Goal: Navigation & Orientation: Find specific page/section

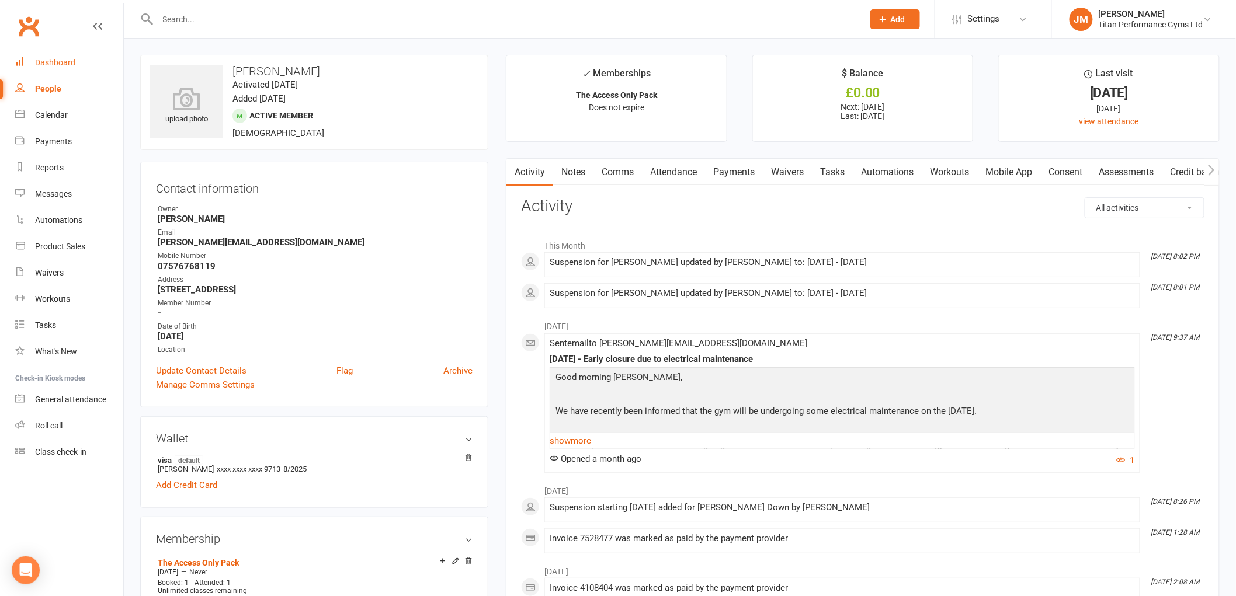
click at [82, 63] on link "Dashboard" at bounding box center [69, 63] width 108 height 26
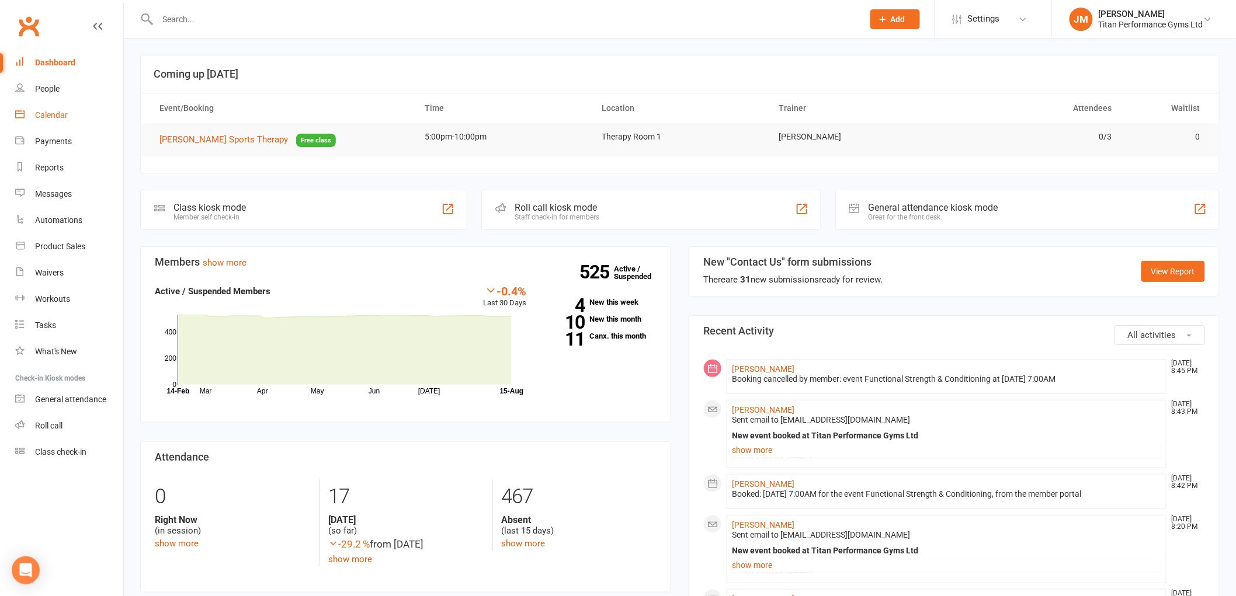
click at [77, 121] on link "Calendar" at bounding box center [69, 115] width 108 height 26
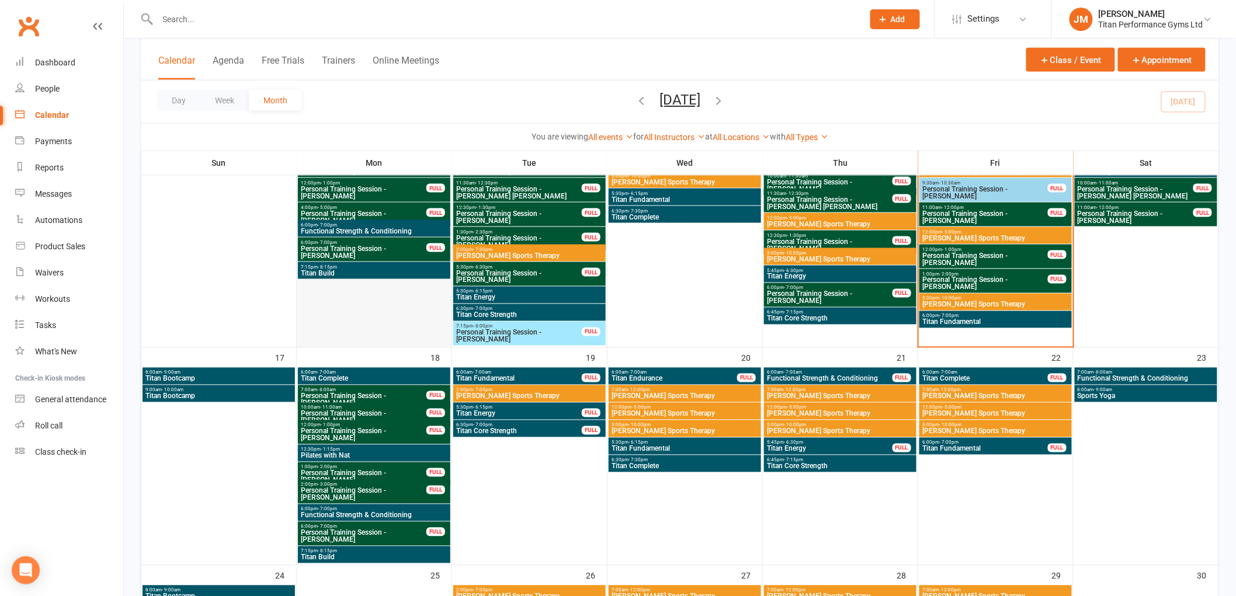
scroll to position [778, 0]
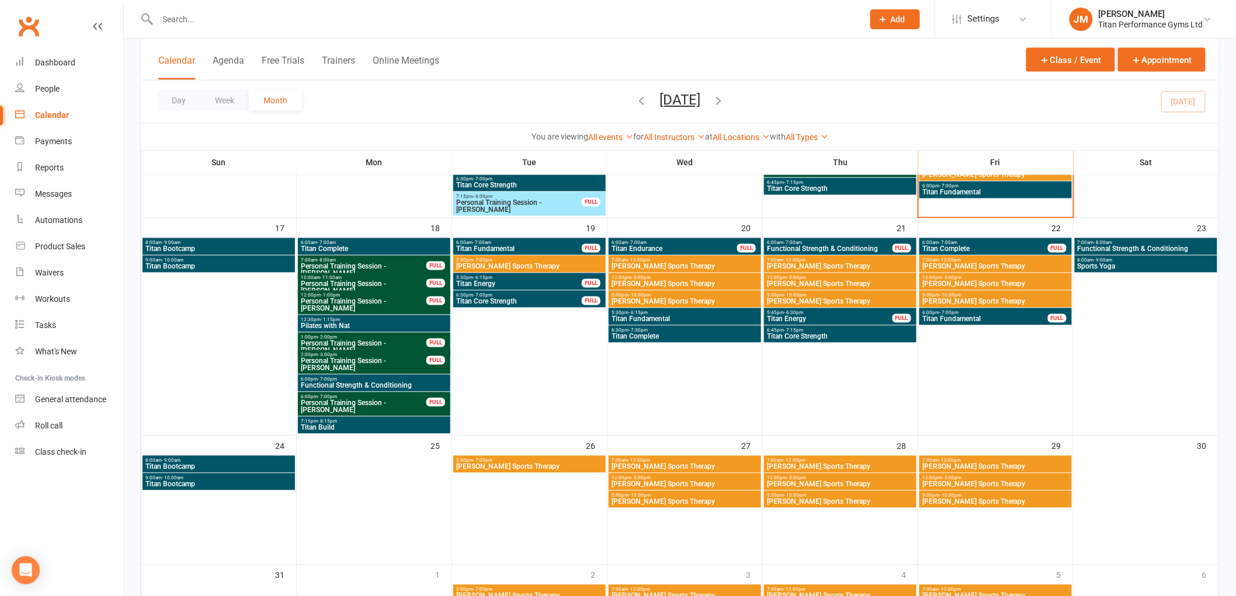
click at [372, 247] on span "Titan Complete" at bounding box center [374, 249] width 148 height 7
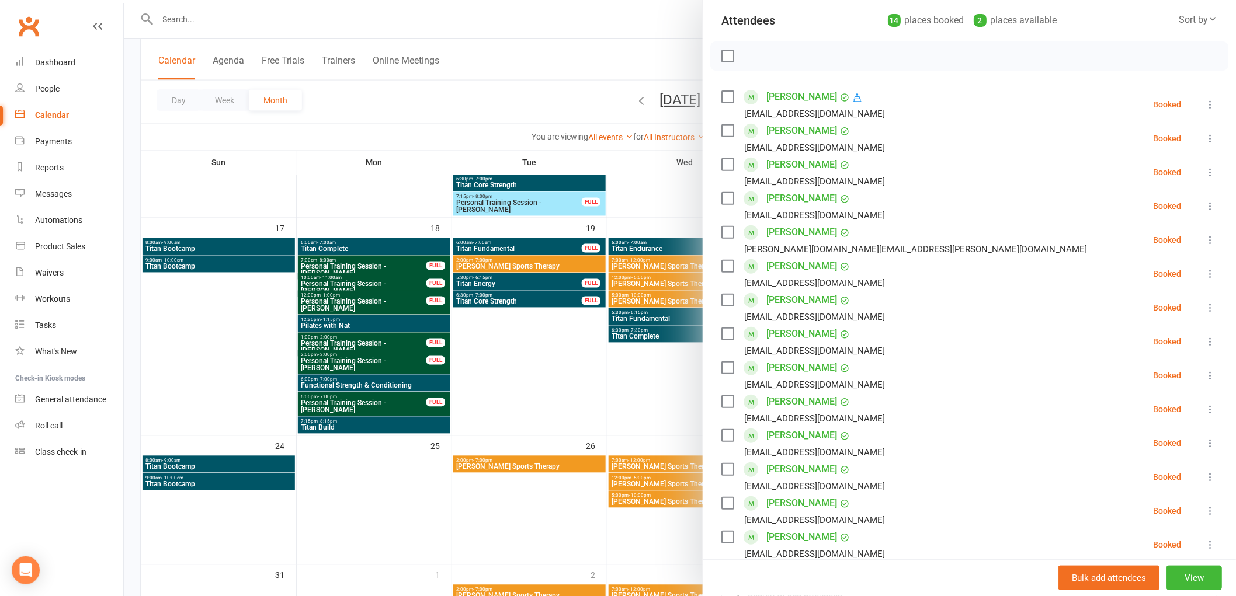
scroll to position [194, 0]
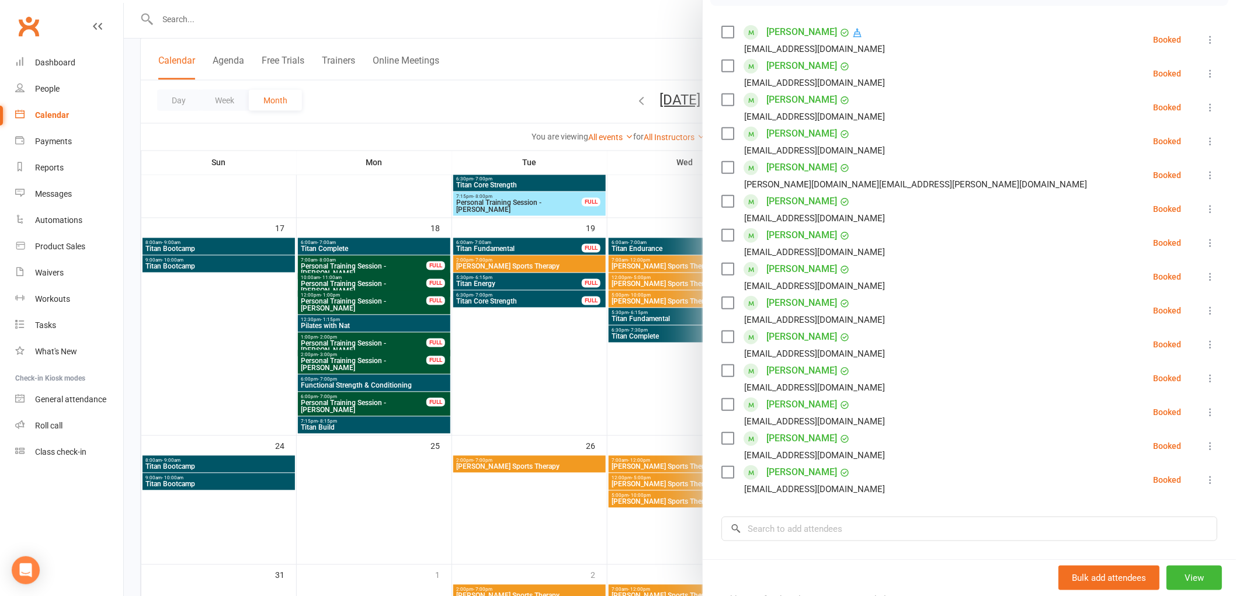
click at [397, 325] on div at bounding box center [680, 298] width 1112 height 596
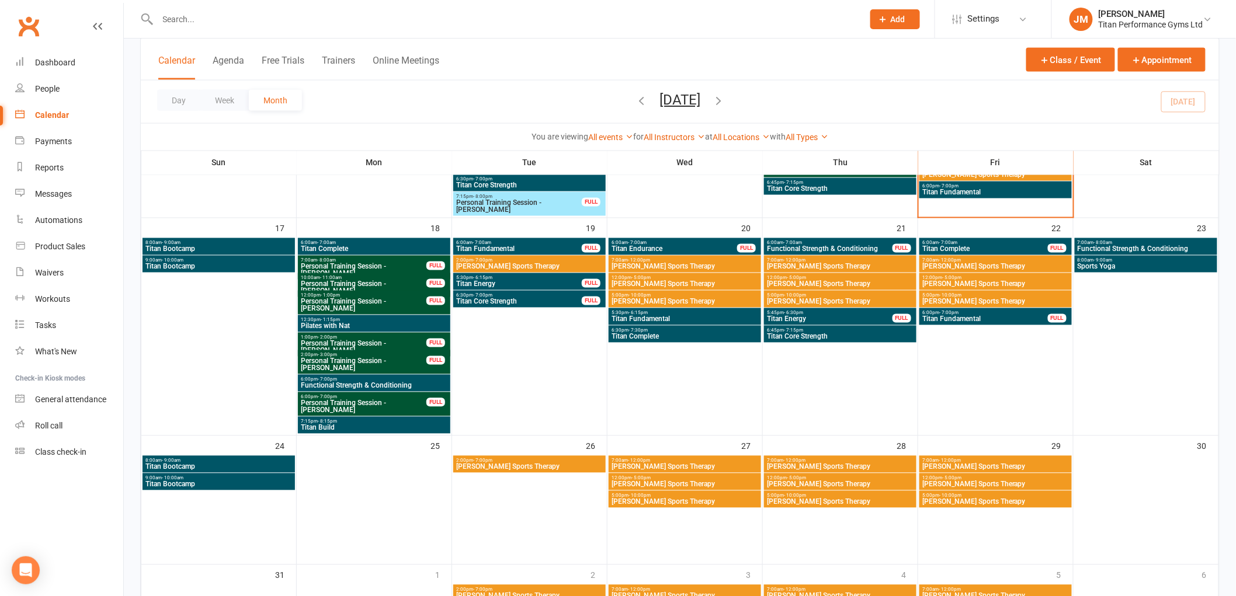
click at [398, 323] on span "Pilates with Nat" at bounding box center [374, 326] width 148 height 7
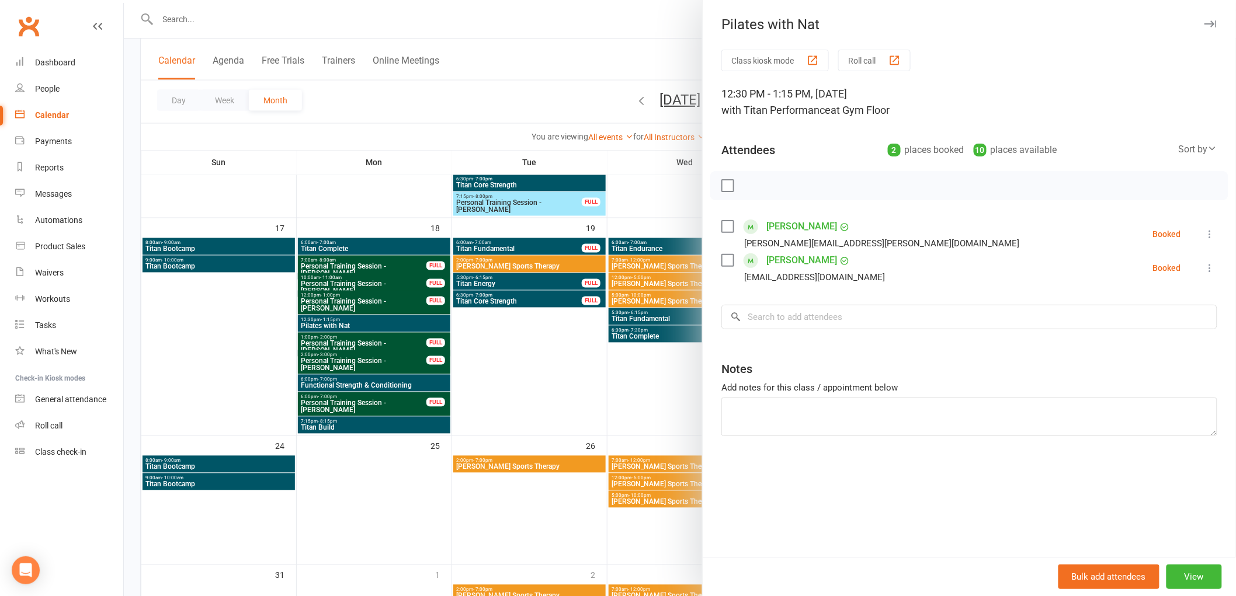
drag, startPoint x: 399, startPoint y: 322, endPoint x: 393, endPoint y: 361, distance: 39.1
click at [400, 324] on div at bounding box center [680, 298] width 1112 height 596
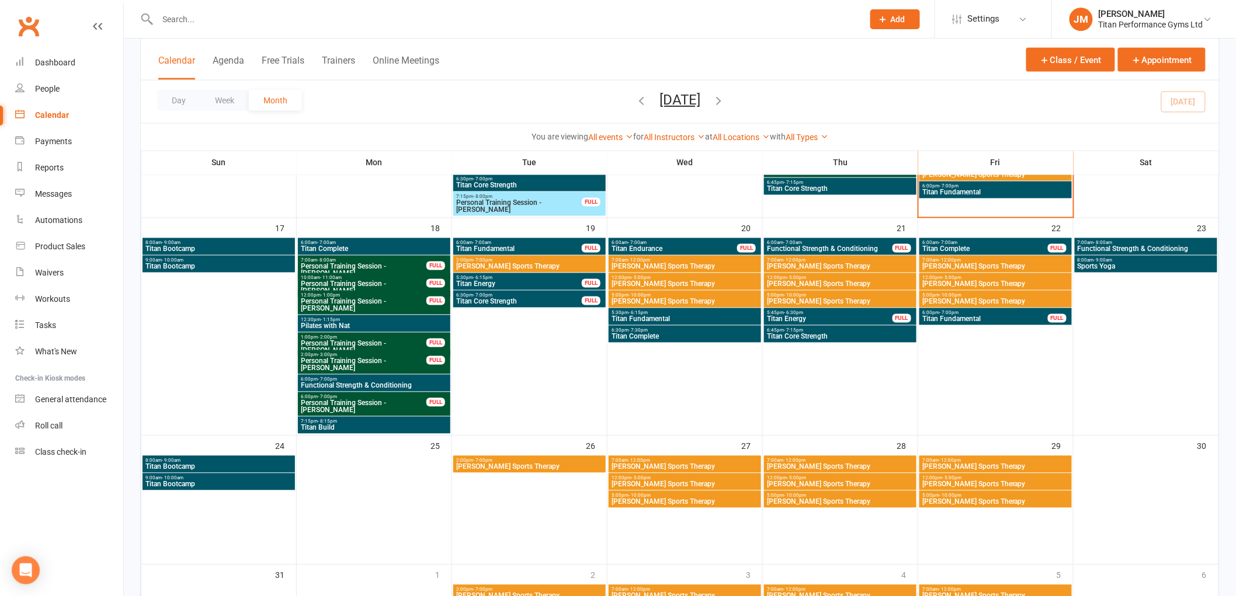
click at [382, 384] on span "Functional Strength & Conditioning" at bounding box center [374, 385] width 148 height 7
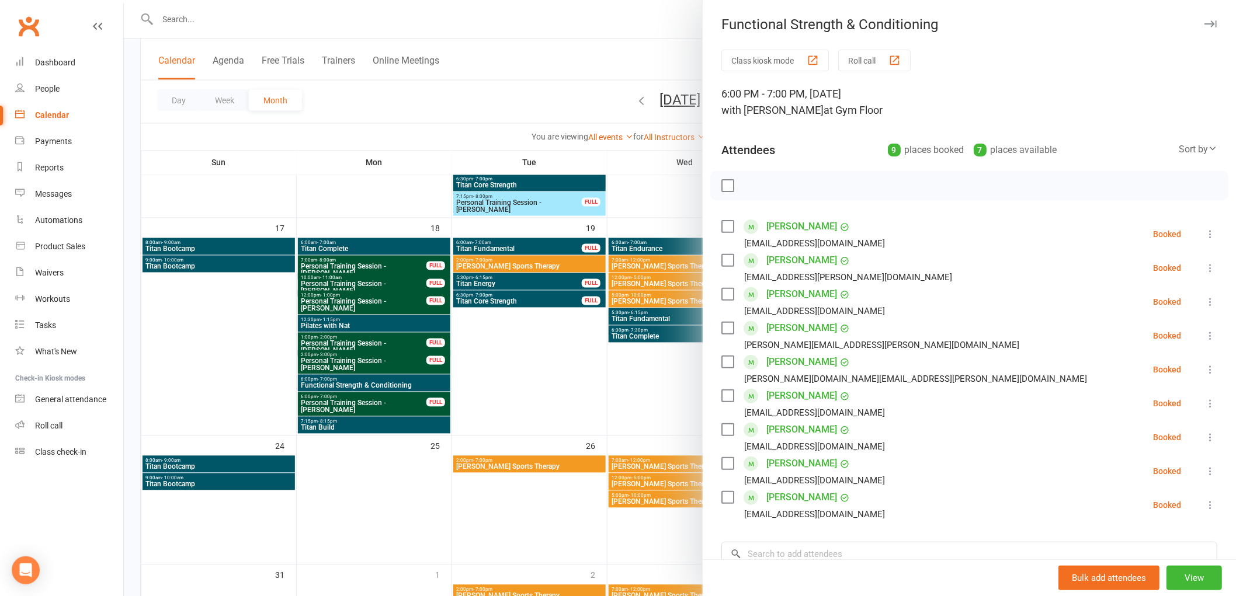
click at [357, 325] on div at bounding box center [680, 298] width 1112 height 596
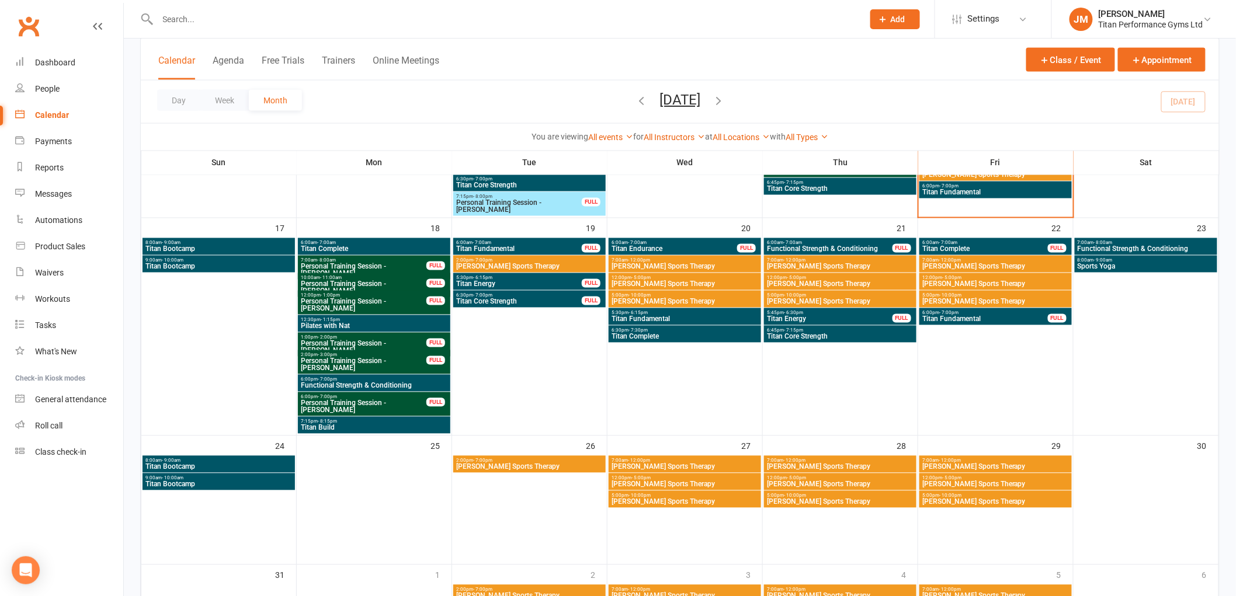
click at [341, 426] on span "Titan Build" at bounding box center [374, 428] width 148 height 7
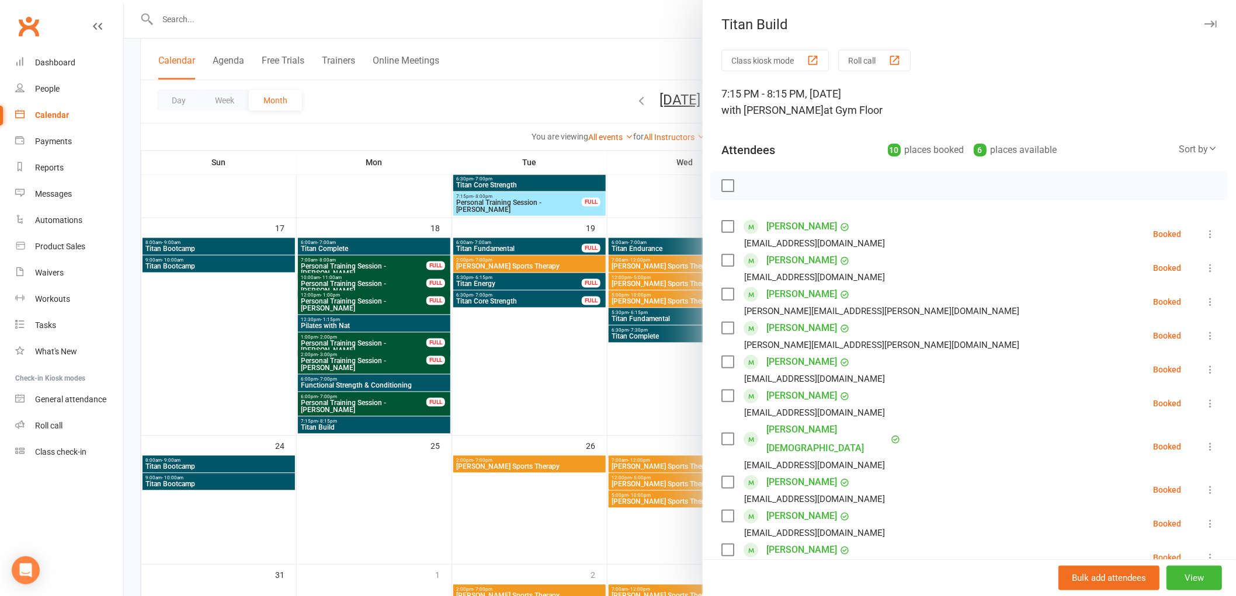
click at [369, 395] on div at bounding box center [680, 298] width 1112 height 596
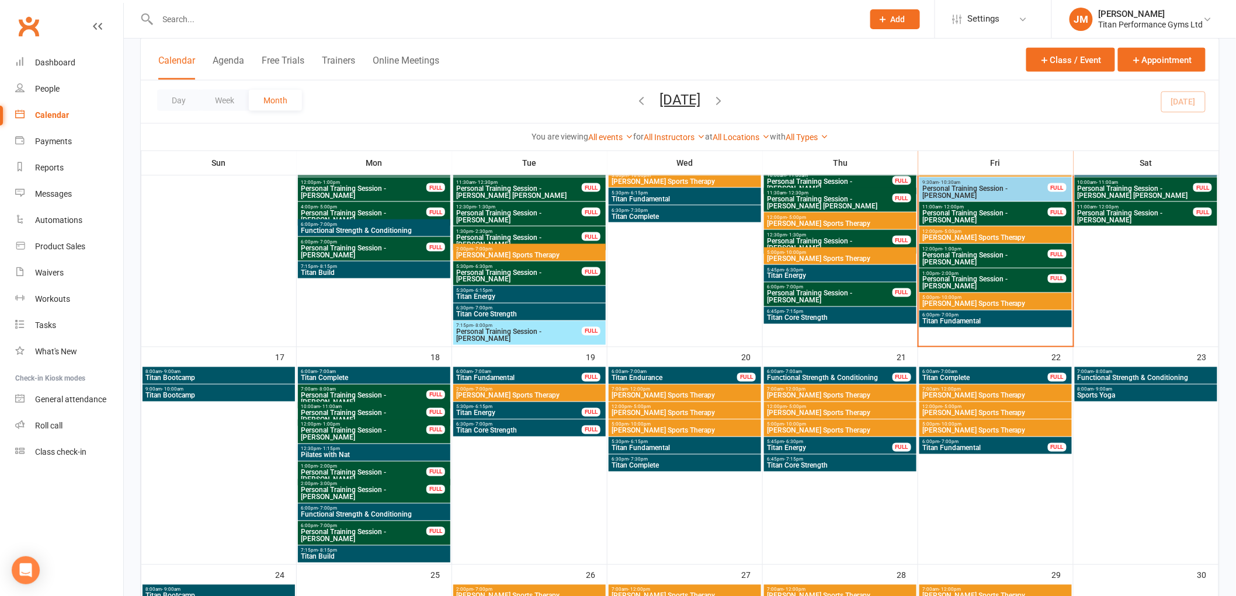
scroll to position [649, 0]
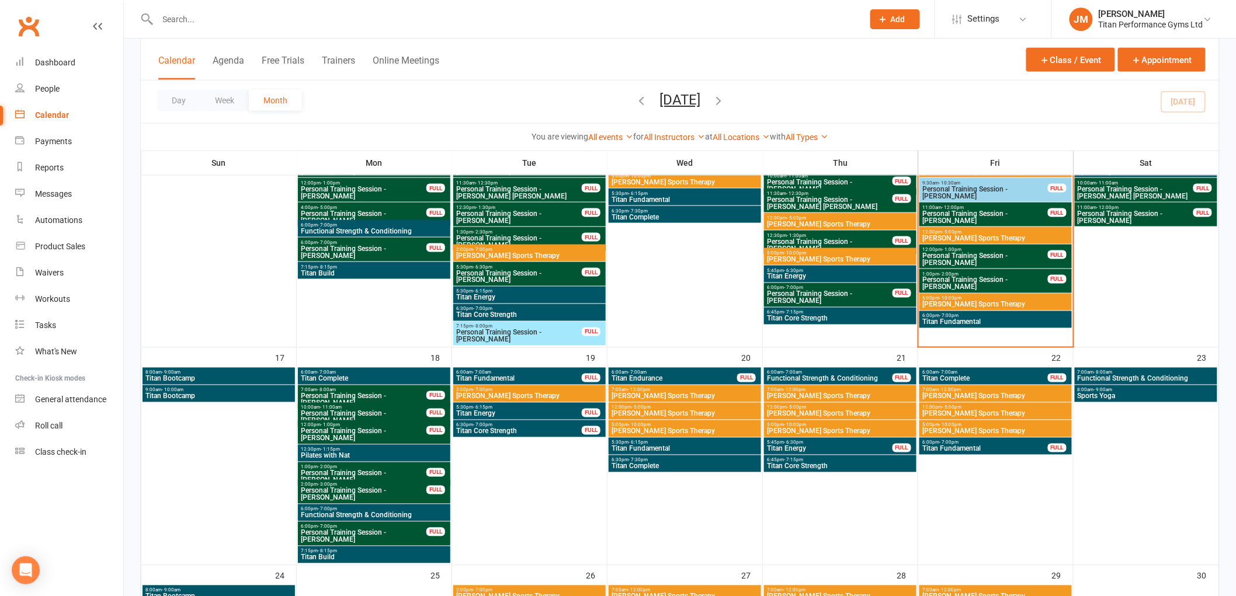
click at [523, 409] on span "5:30pm - 6:15pm" at bounding box center [518, 407] width 127 height 5
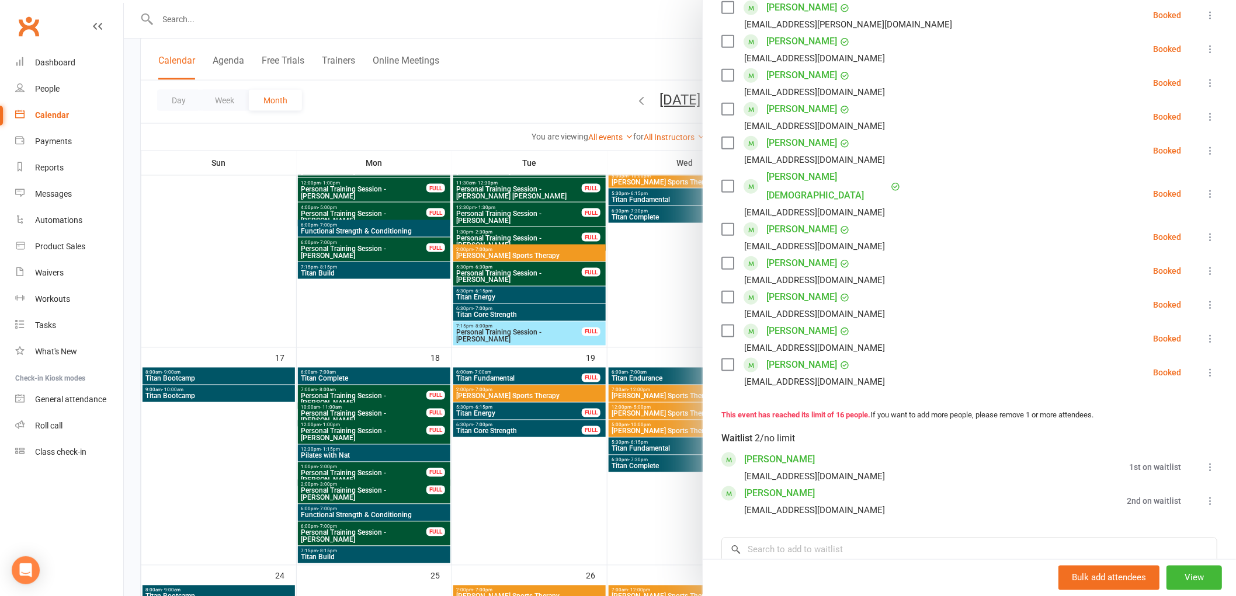
scroll to position [389, 0]
click at [619, 370] on div at bounding box center [680, 298] width 1112 height 596
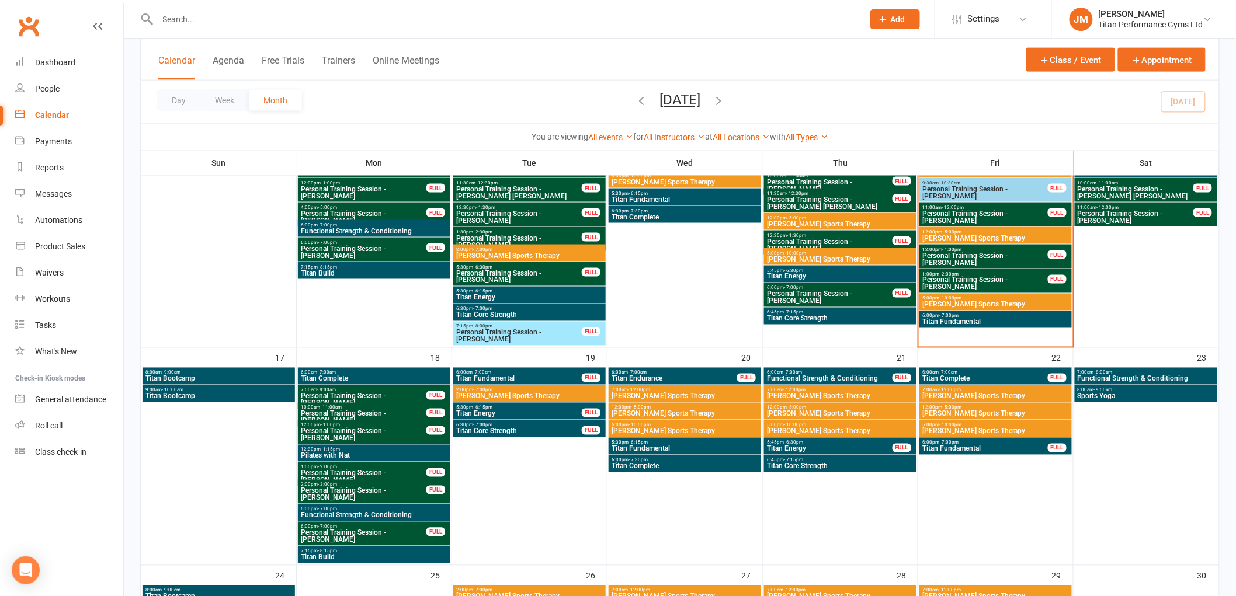
click at [803, 441] on span "5:45pm - 6:30pm" at bounding box center [829, 442] width 127 height 5
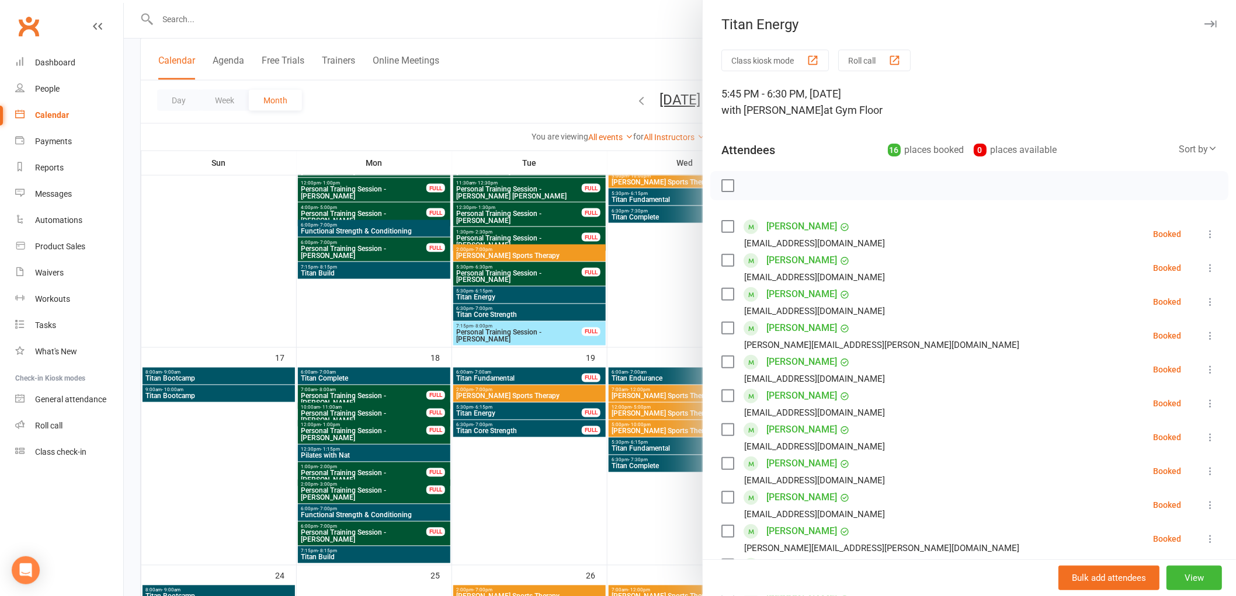
scroll to position [259, 0]
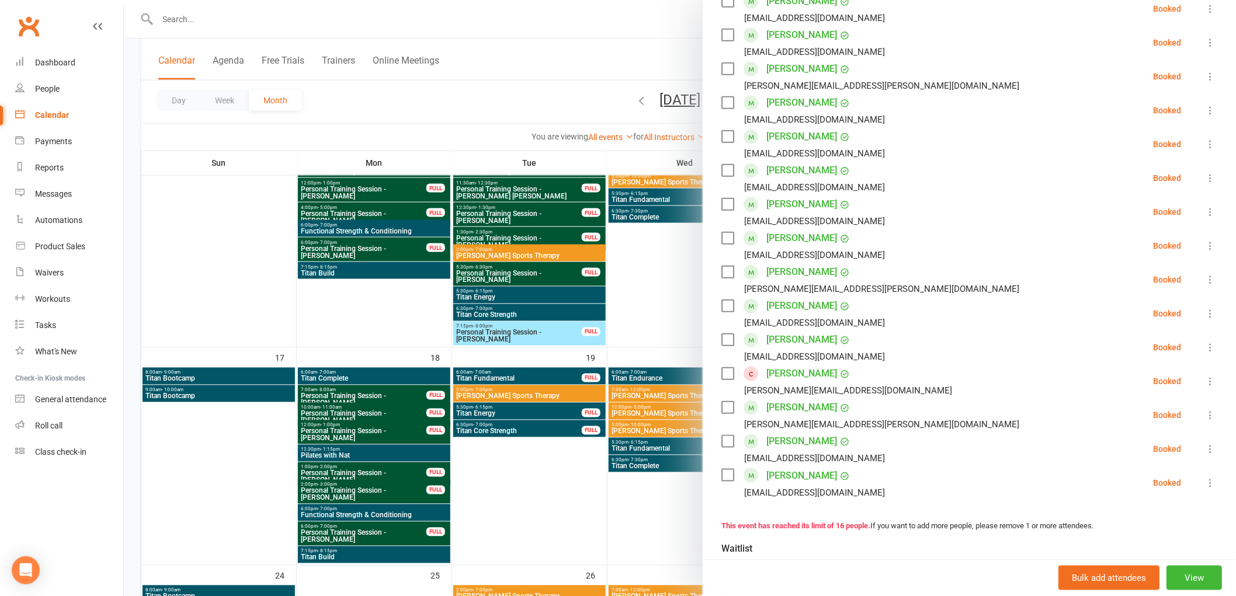
click at [663, 416] on div at bounding box center [680, 298] width 1112 height 596
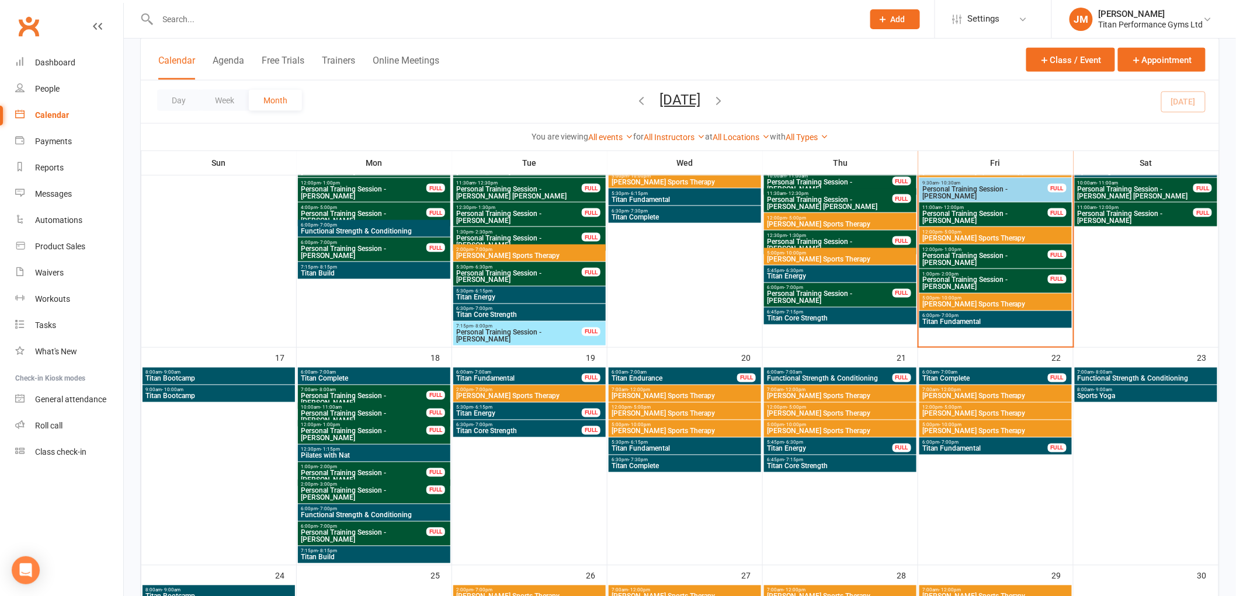
click at [826, 450] on span "Titan Energy" at bounding box center [829, 449] width 127 height 7
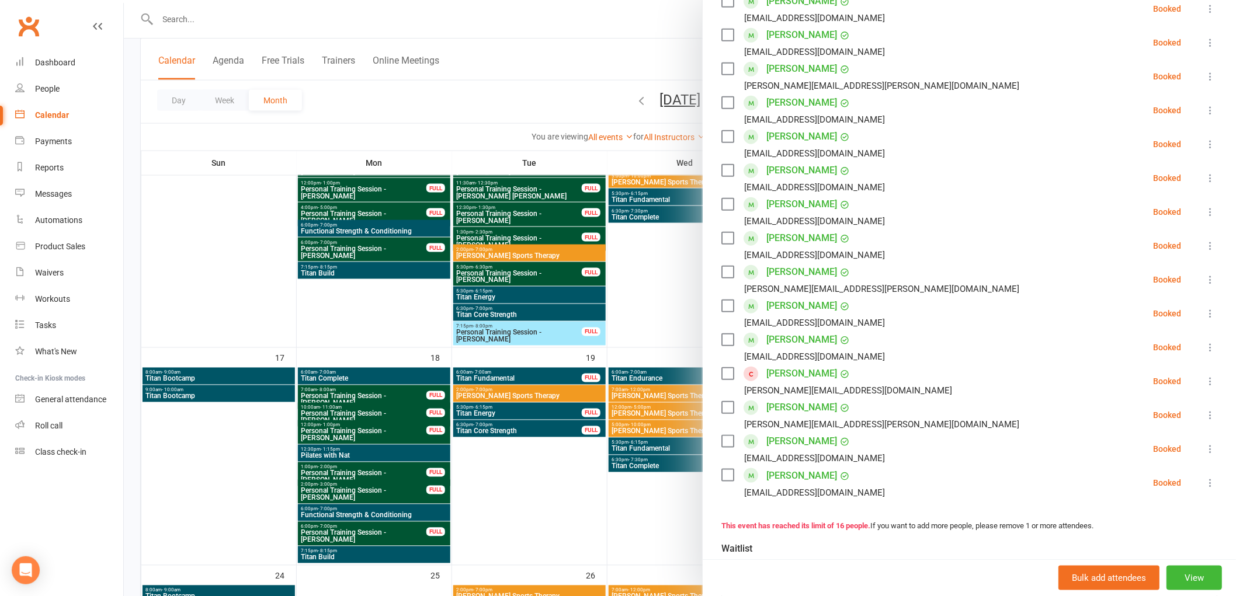
click at [787, 371] on link "[PERSON_NAME]" at bounding box center [801, 373] width 71 height 19
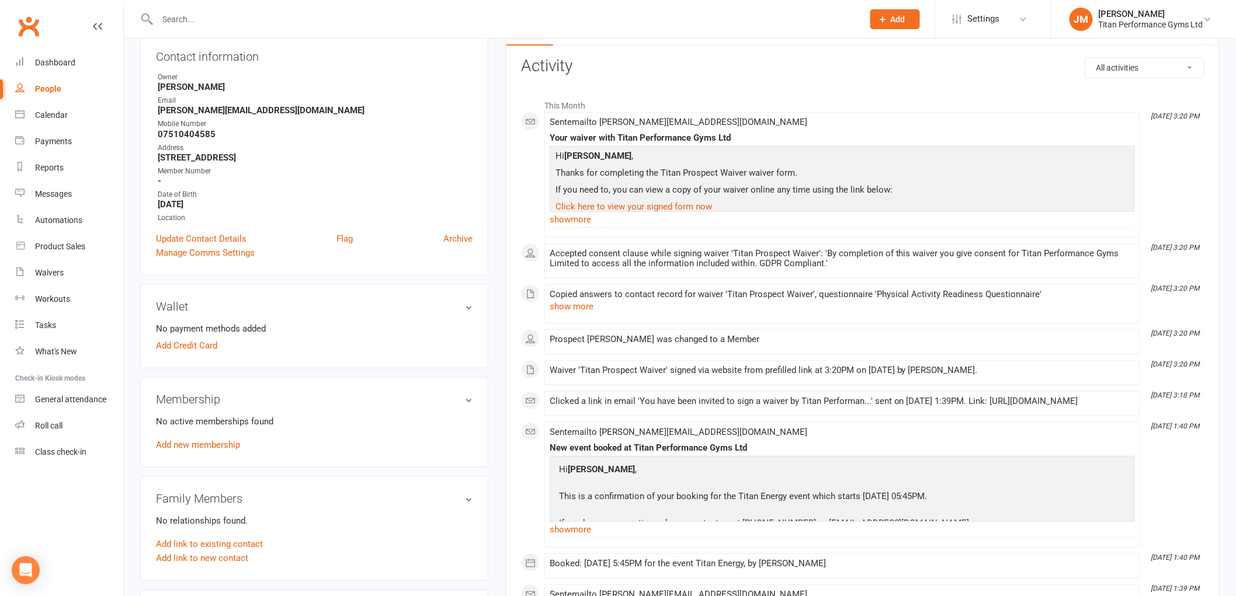
scroll to position [65, 0]
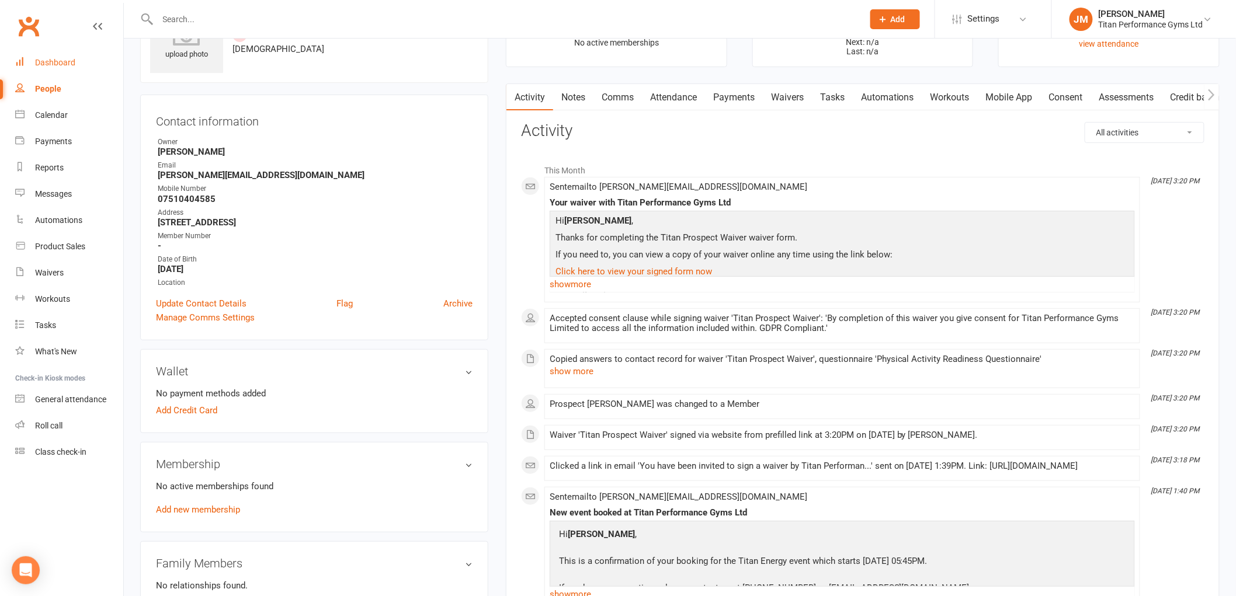
click at [63, 56] on link "Dashboard" at bounding box center [69, 63] width 108 height 26
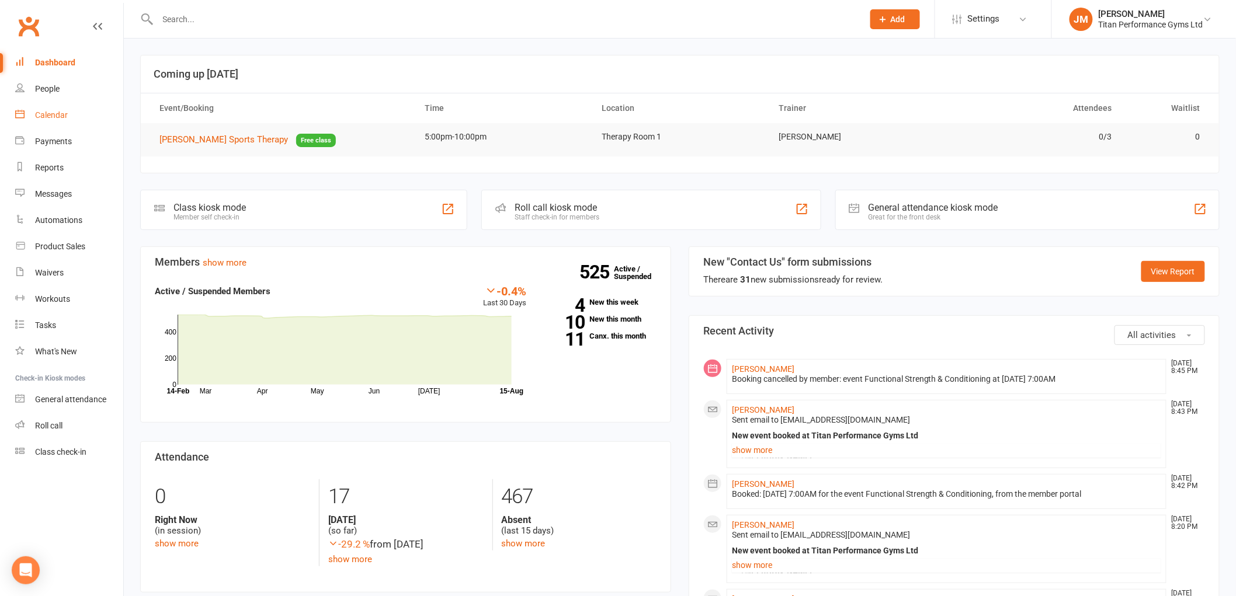
click at [36, 114] on div "Calendar" at bounding box center [51, 114] width 33 height 9
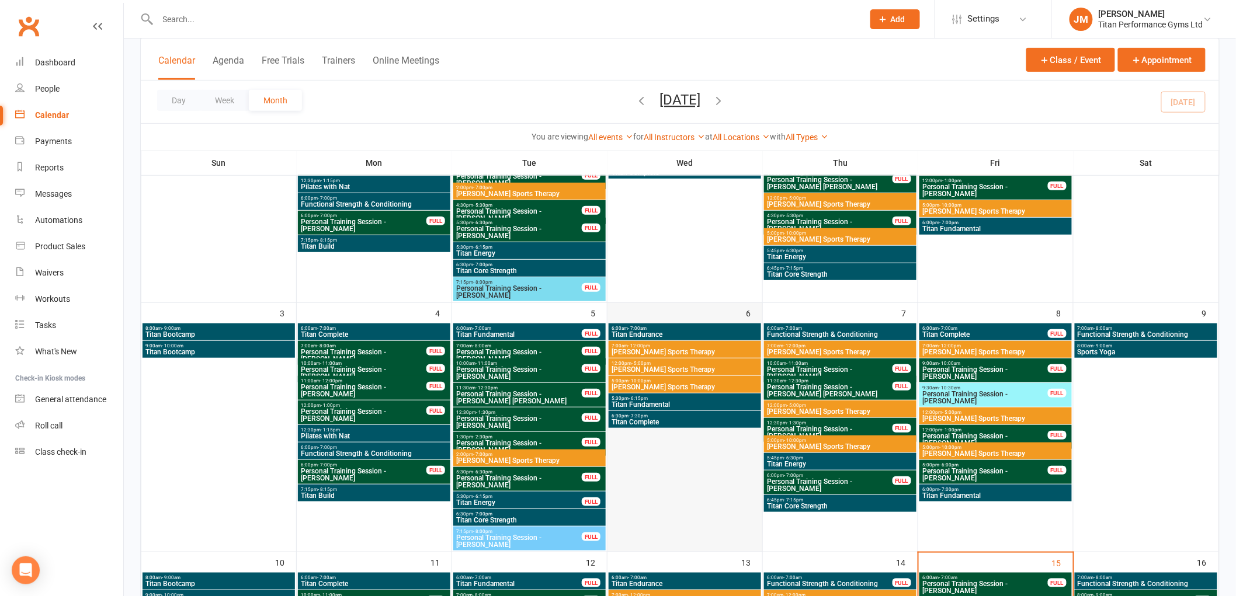
scroll to position [389, 0]
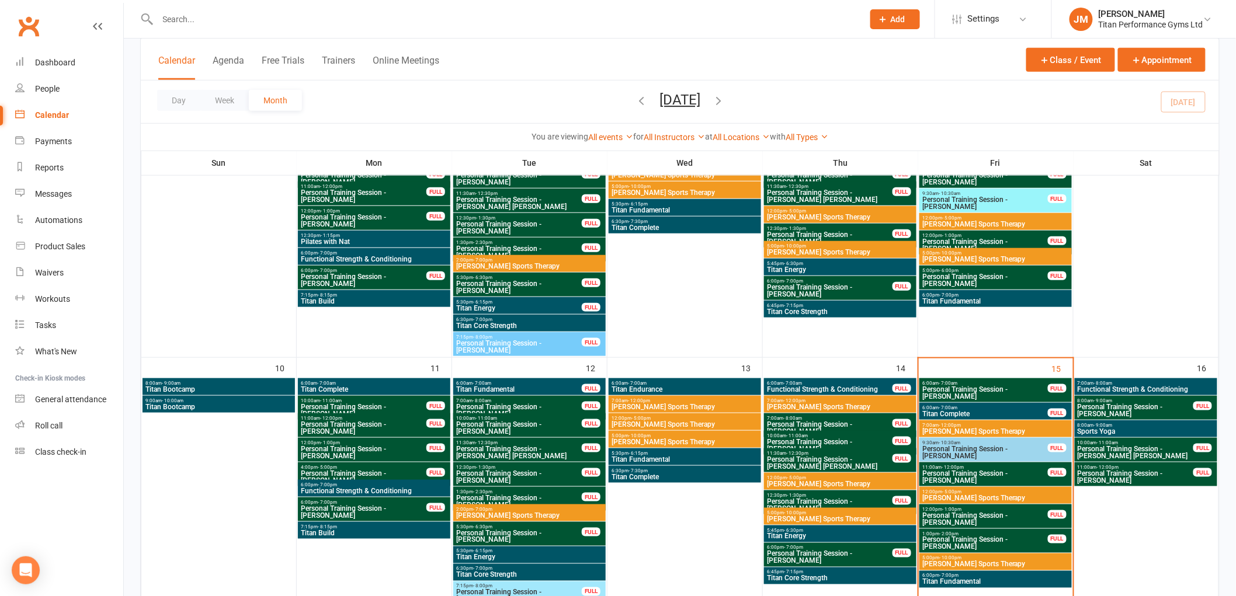
click at [1133, 386] on span "Functional Strength & Conditioning" at bounding box center [1146, 389] width 138 height 7
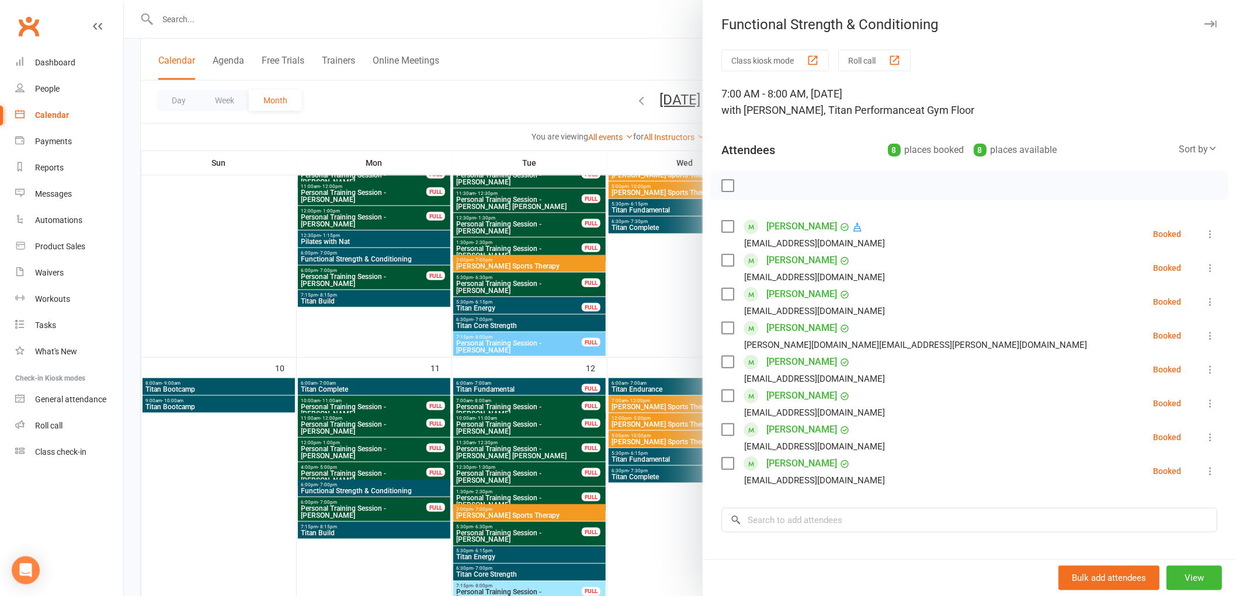
click at [629, 340] on div at bounding box center [680, 298] width 1112 height 596
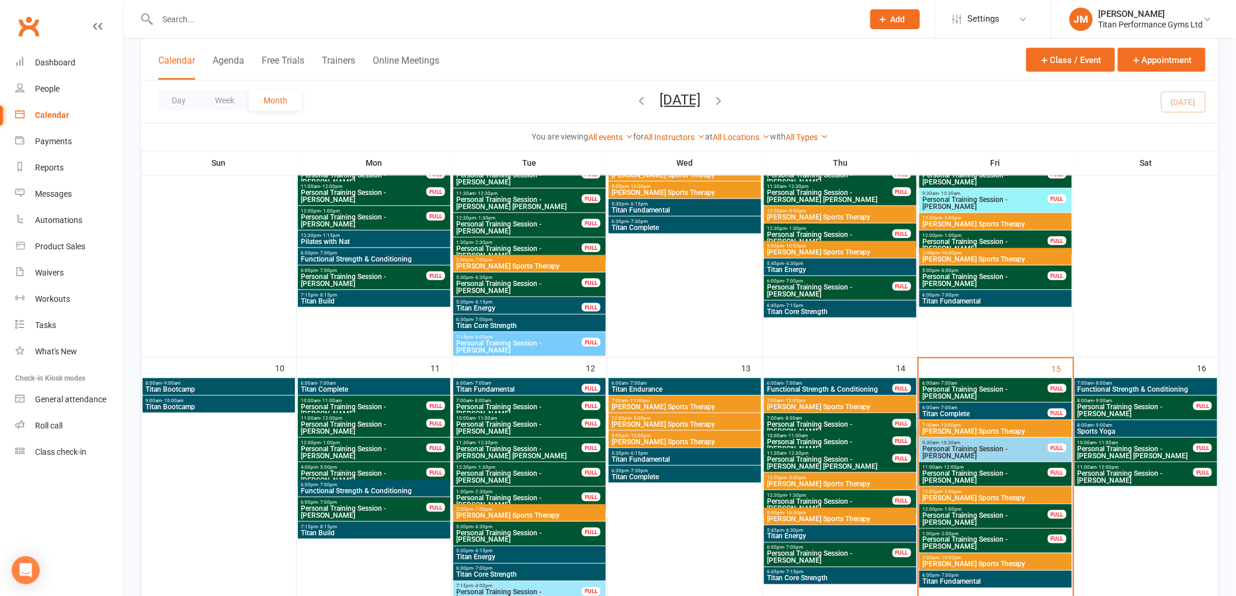
click at [1108, 428] on span "Sports Yoga" at bounding box center [1146, 431] width 138 height 7
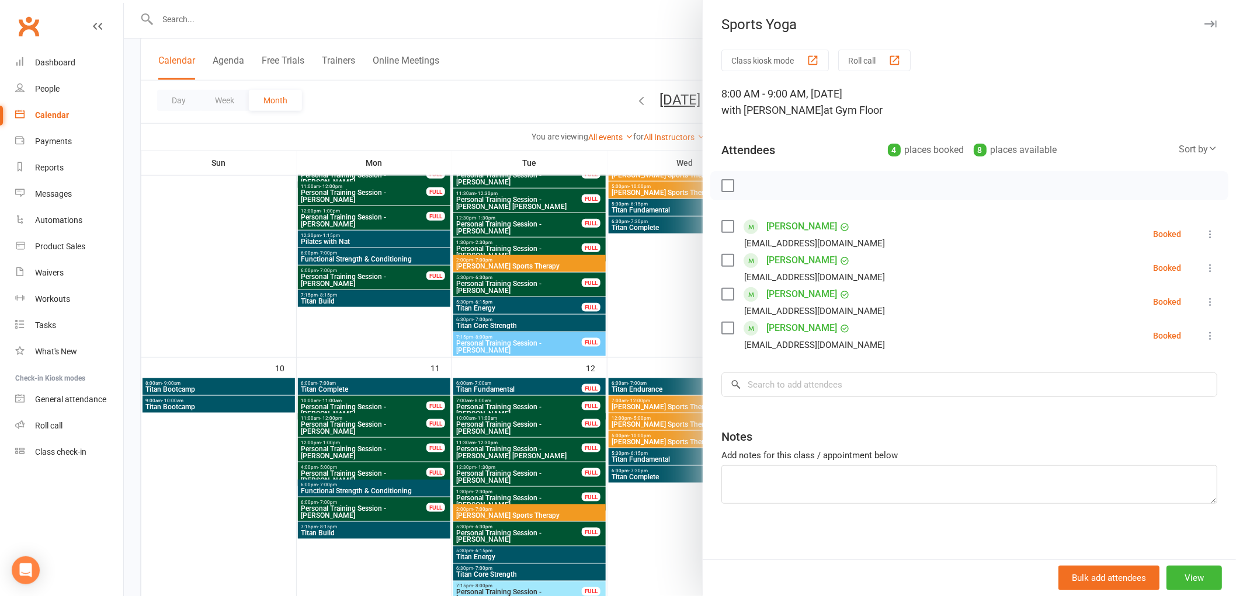
click at [617, 376] on div at bounding box center [680, 298] width 1112 height 596
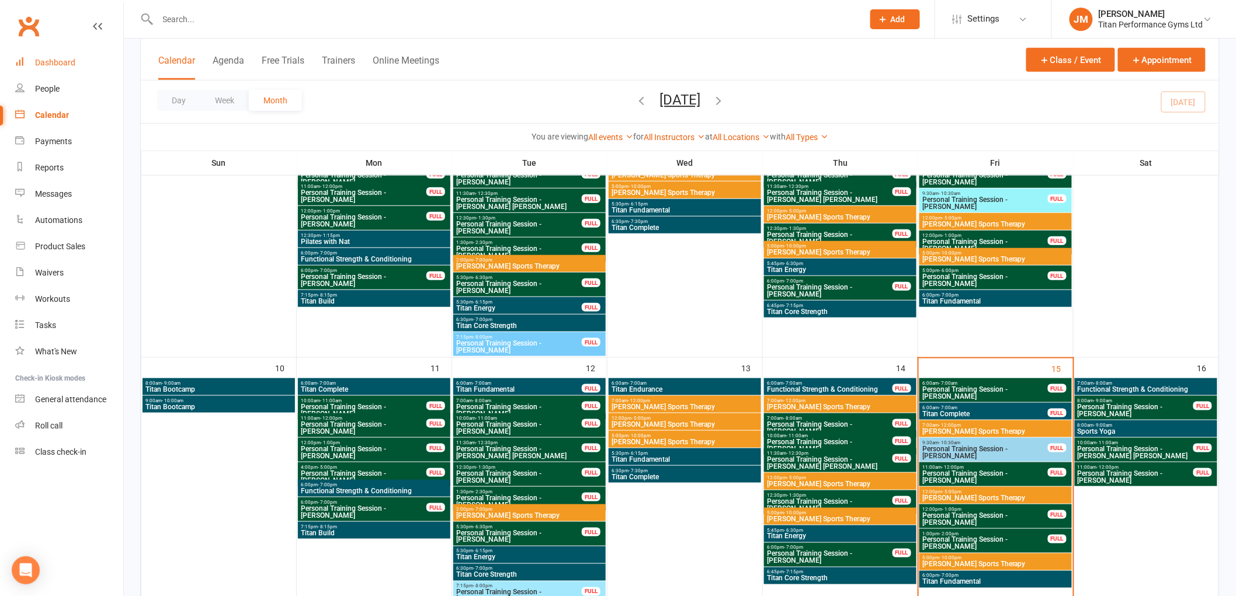
click at [73, 58] on div "Dashboard" at bounding box center [55, 62] width 40 height 9
